Goal: Information Seeking & Learning: Learn about a topic

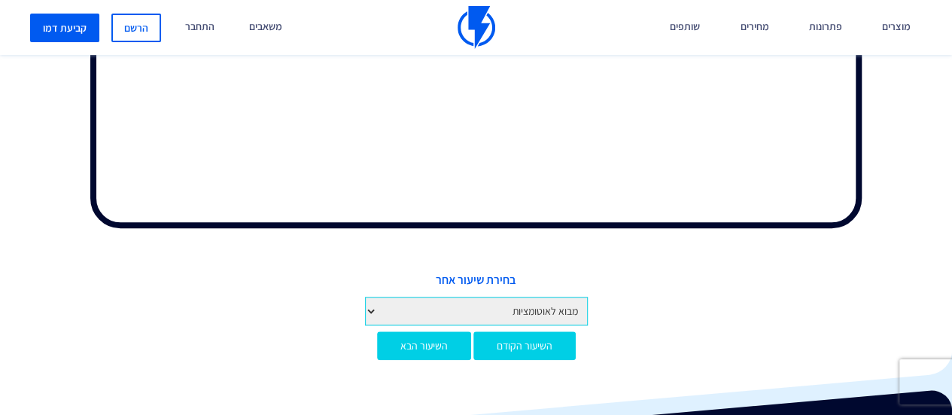
scroll to position [644, 0]
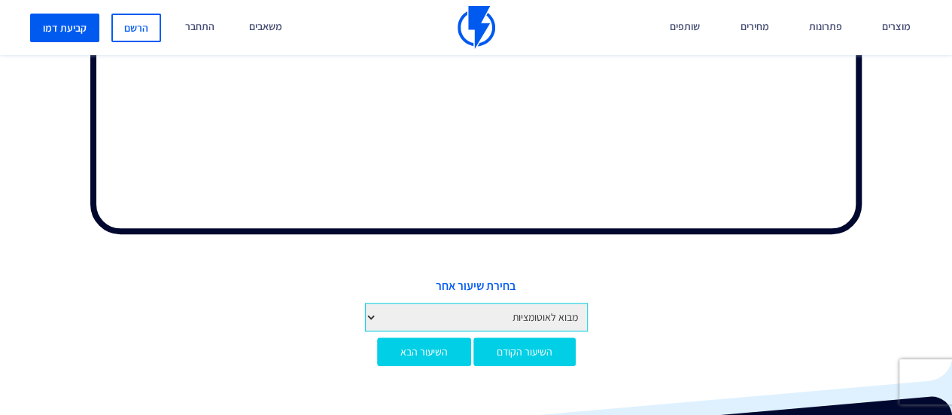
click at [552, 314] on select "מבוא לקורס מבוא לפלאשי יצירת חשבון והגדרות ראשונות איך לפתוח חשבון בפלאשי הגדרו…" at bounding box center [476, 317] width 223 height 29
select select "[URL][DOMAIN_NAME]"
click at [365, 303] on select "מבוא לקורס מבוא לפלאשי יצירת חשבון והגדרות ראשונות איך לפתוח חשבון בפלאשי הגדרו…" at bounding box center [476, 317] width 223 height 29
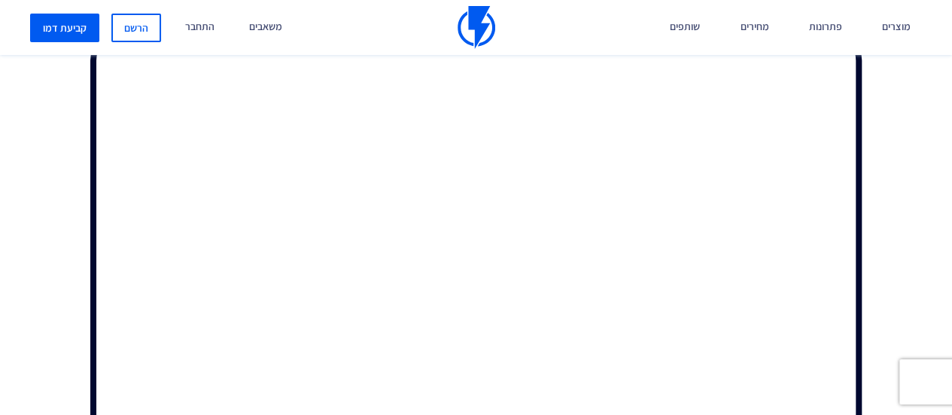
scroll to position [382, 0]
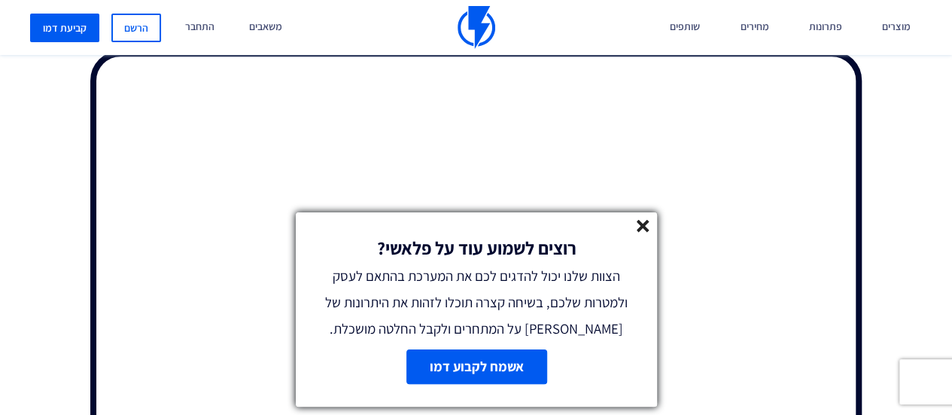
click at [643, 224] on line at bounding box center [643, 226] width 11 height 11
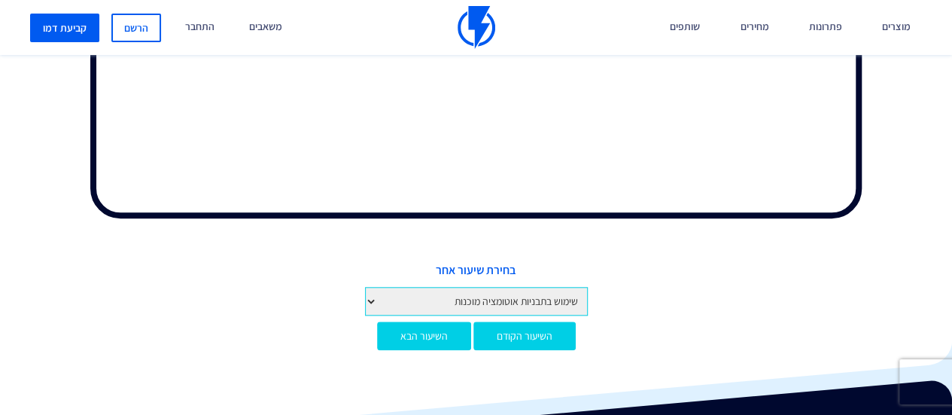
scroll to position [683, 0]
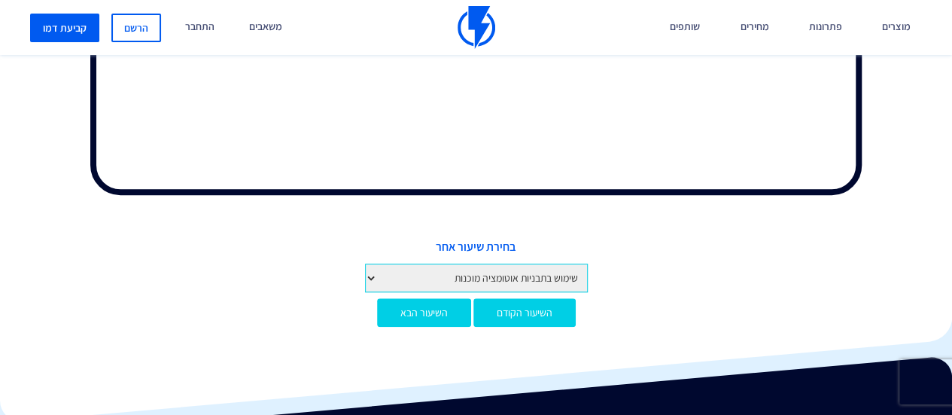
click at [519, 279] on select "מבוא לקורס מבוא לפלאשי יצירת חשבון והגדרות ראשונות איך לפתוח חשבון בפלאשי הגדרו…" at bounding box center [476, 277] width 223 height 29
select select "[URL][DOMAIN_NAME]"
click at [365, 263] on select "מבוא לקורס מבוא לפלאשי יצירת חשבון והגדרות ראשונות איך לפתוח חשבון בפלאשי הגדרו…" at bounding box center [476, 277] width 223 height 29
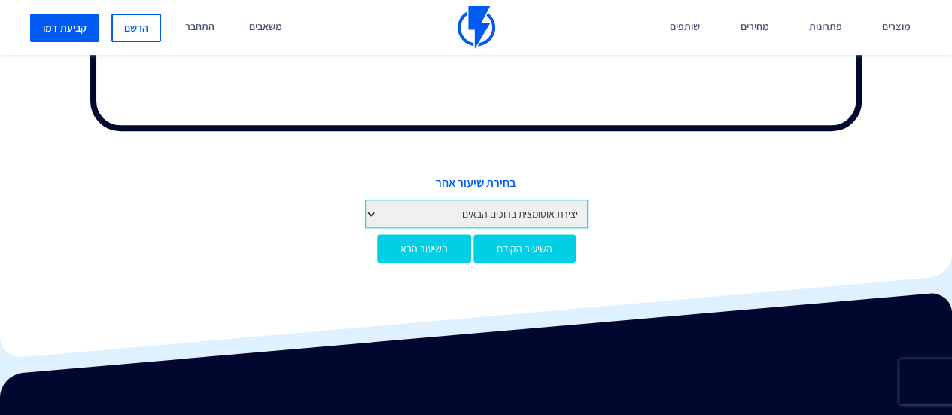
scroll to position [758, 0]
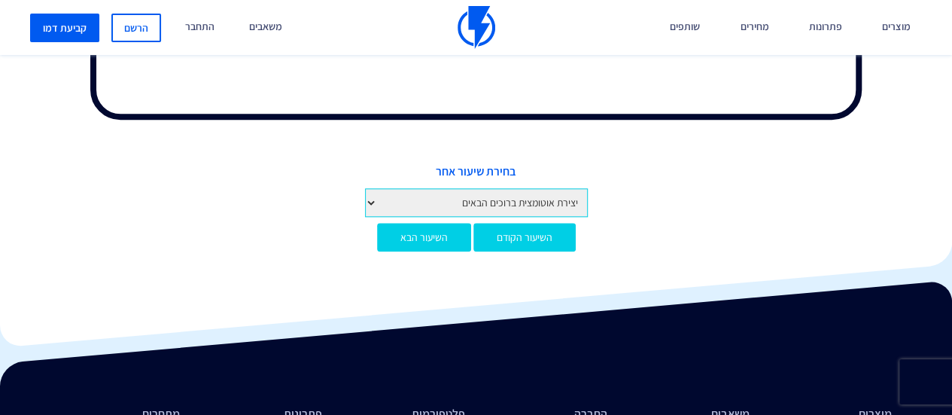
click at [370, 200] on select "מבוא לקורס מבוא לפלאשי יצירת חשבון והגדרות ראשונות איך לפתוח חשבון בפלאשי הגדרו…" at bounding box center [476, 202] width 223 height 29
click at [670, 203] on div "בחירת שיעור אחר מבוא לקורס מבוא לפלאשי יצירת חשבון והגדרות ראשונות איך לפתוח חש…" at bounding box center [476, 189] width 930 height 53
